Goal: Navigation & Orientation: Find specific page/section

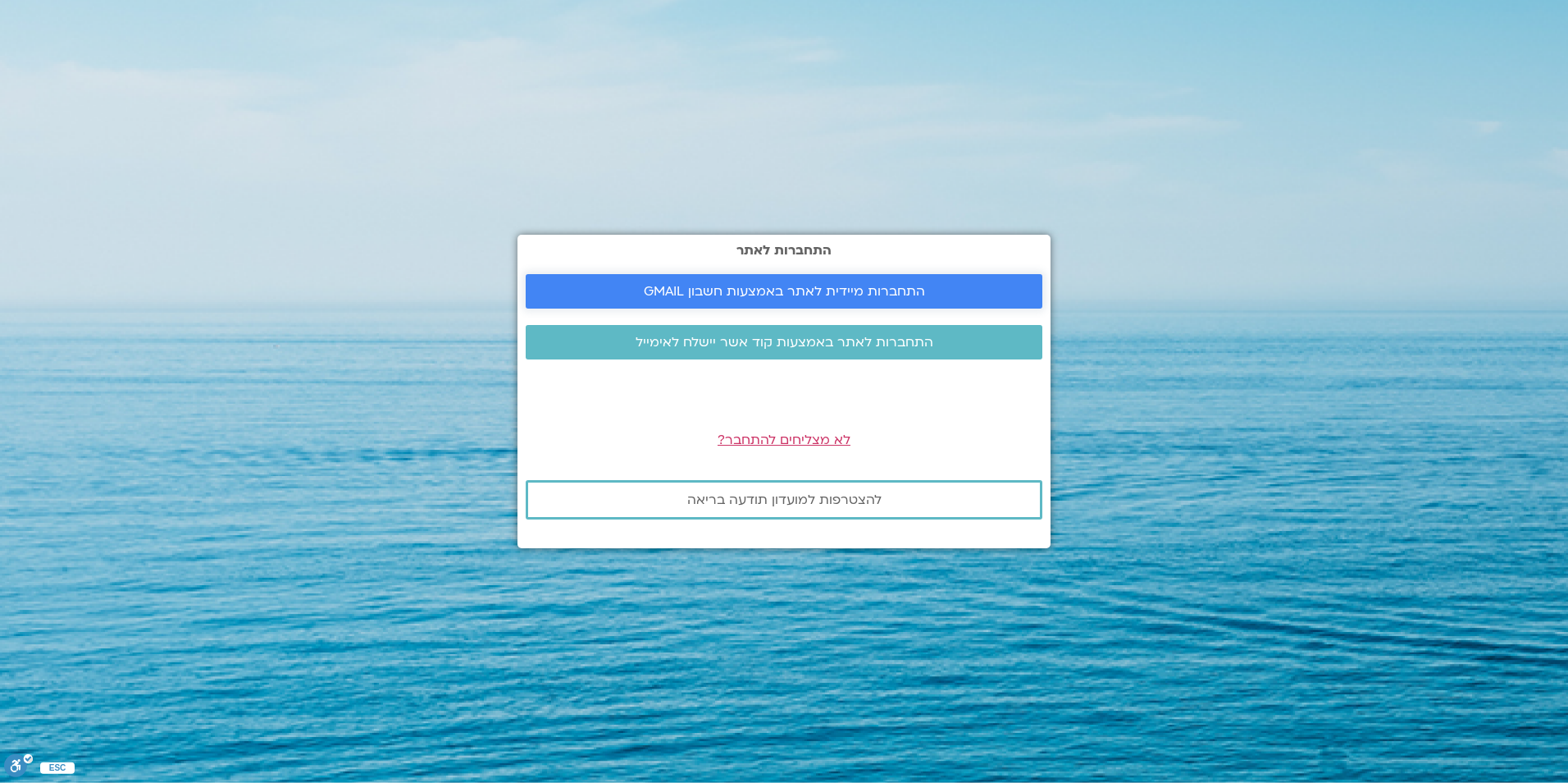
click at [853, 300] on link "התחברות מיידית לאתר באמצעות חשבון GMAIL" at bounding box center [784, 291] width 517 height 34
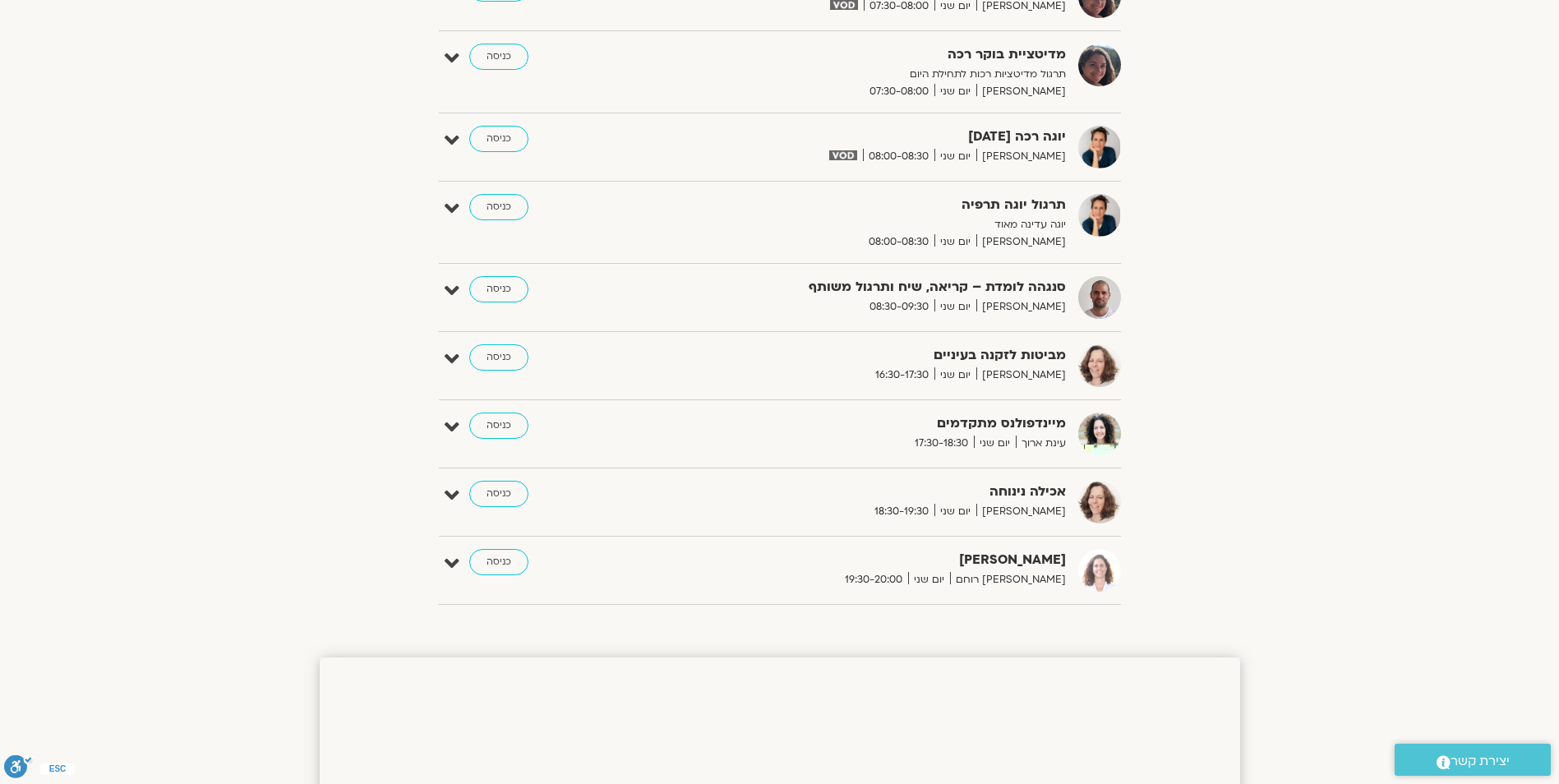
scroll to position [558, 0]
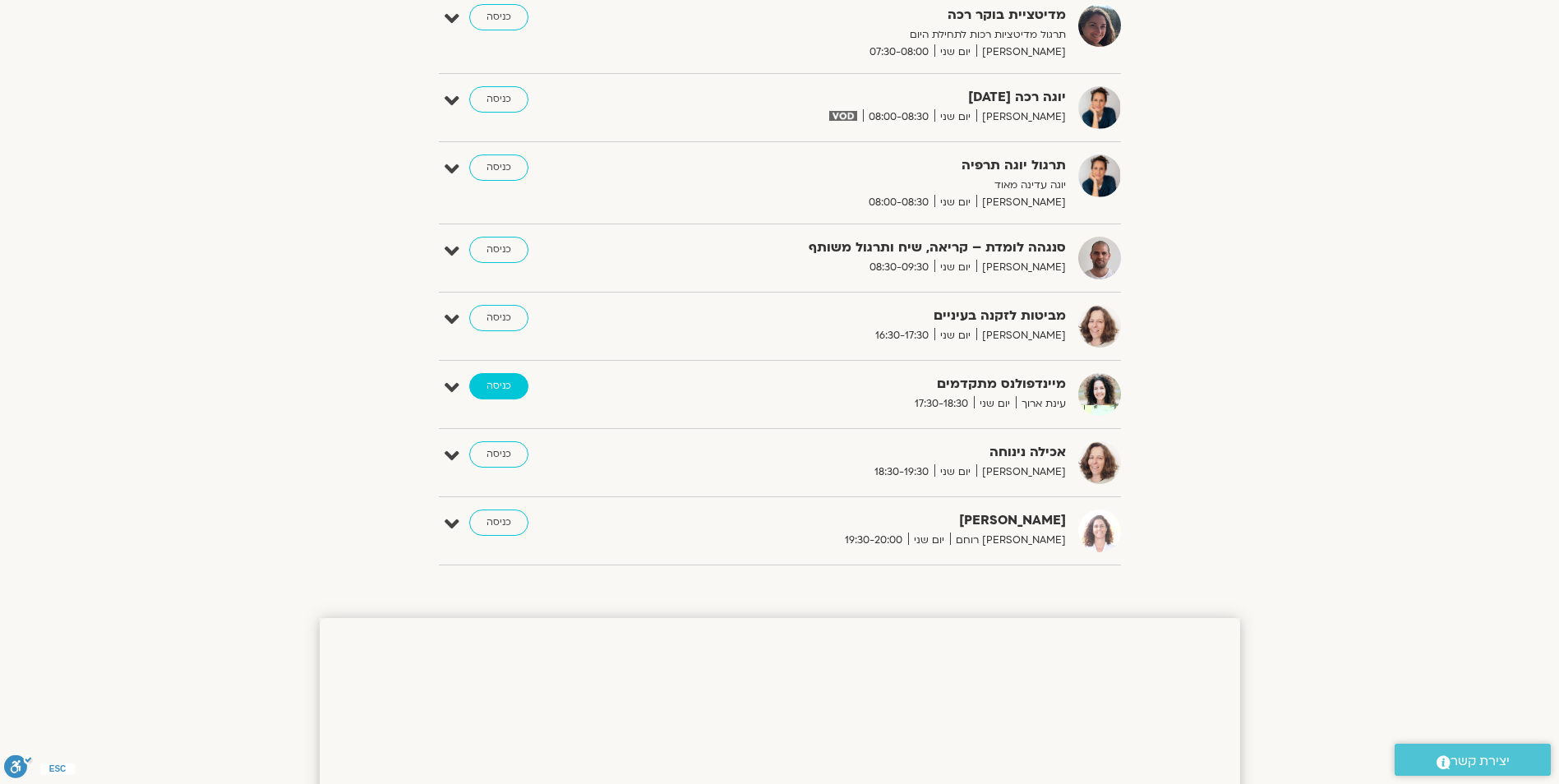
click at [486, 391] on link "כניסה" at bounding box center [498, 386] width 59 height 27
